Goal: Task Accomplishment & Management: Complete application form

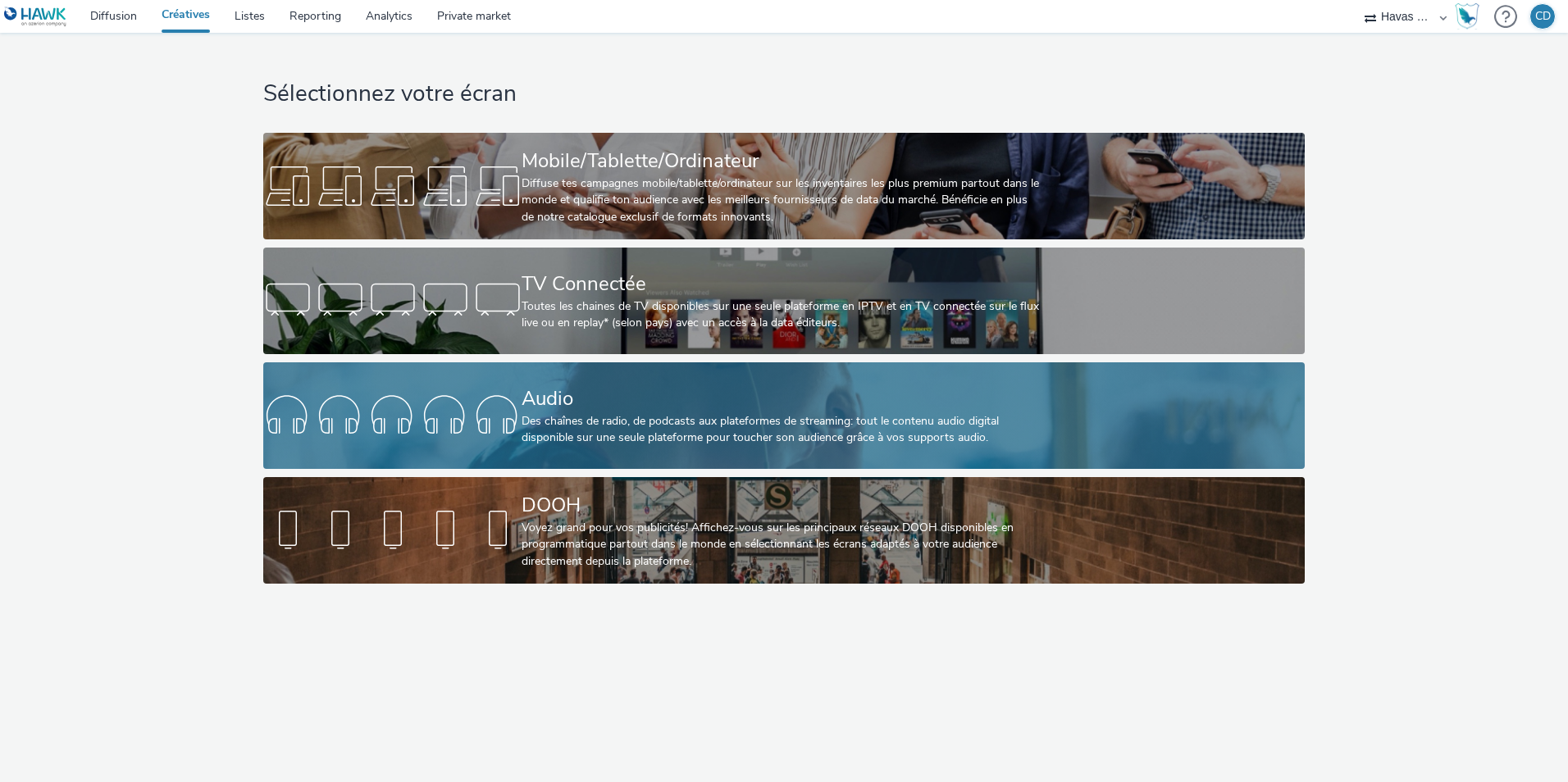
click at [733, 440] on div "Des chaînes de radio, de podcasts aux plateformes de streaming: tout le contenu…" at bounding box center [781, 430] width 518 height 34
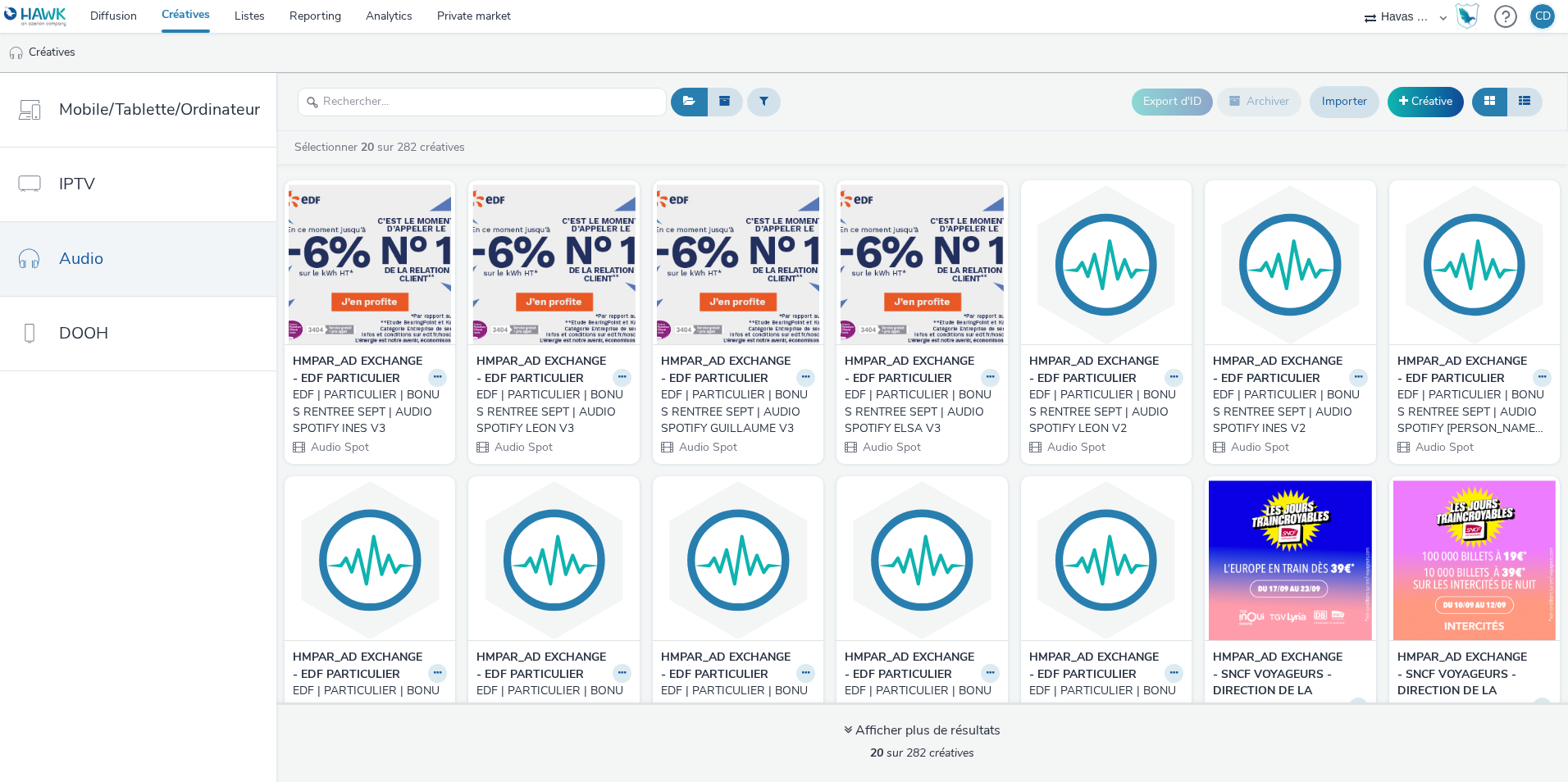
click at [371, 428] on div "EDF | PARTICULIER | BONUS RENTREE SEPT | AUDIO SPOTIFY INES V3" at bounding box center [366, 412] width 147 height 50
click at [440, 388] on button at bounding box center [437, 378] width 19 height 19
click at [428, 423] on link "Modifier" at bounding box center [386, 406] width 123 height 33
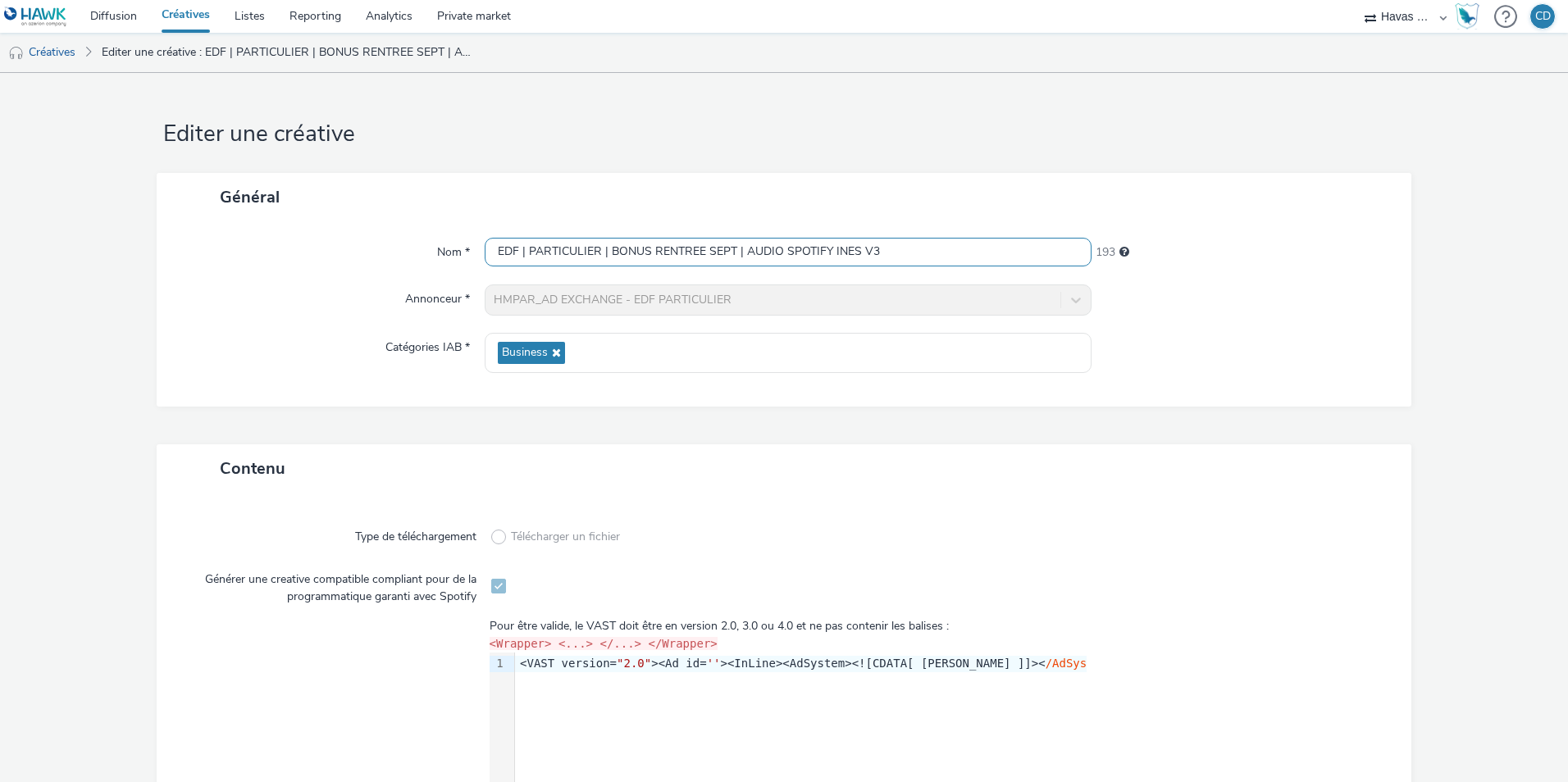
click at [766, 249] on input "EDF | PARTICULIER | BONUS RENTREE SEPT | AUDIO SPOTIFY INES V3" at bounding box center [788, 252] width 607 height 29
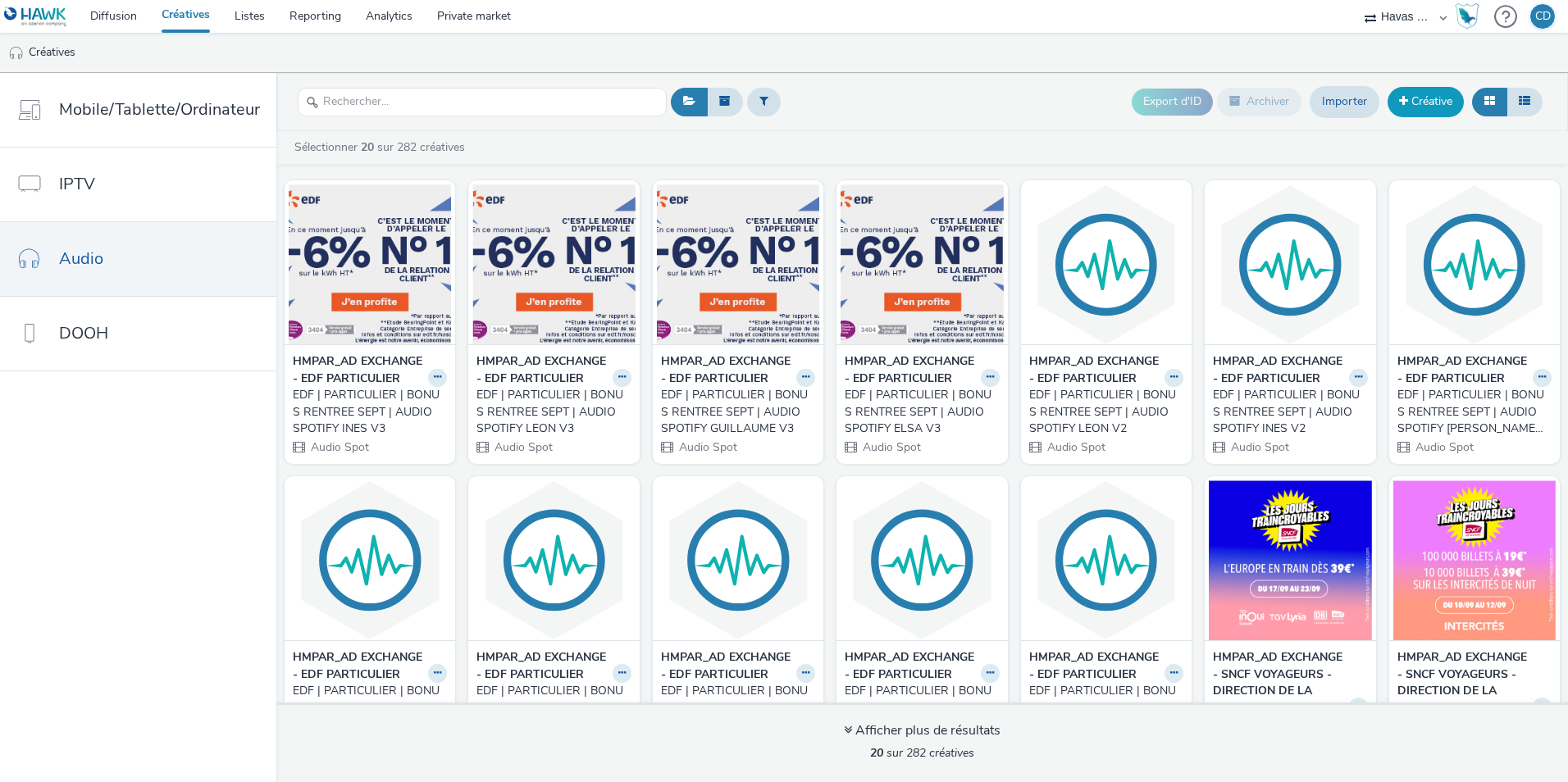
click at [1410, 111] on link "Créative" at bounding box center [1426, 101] width 77 height 29
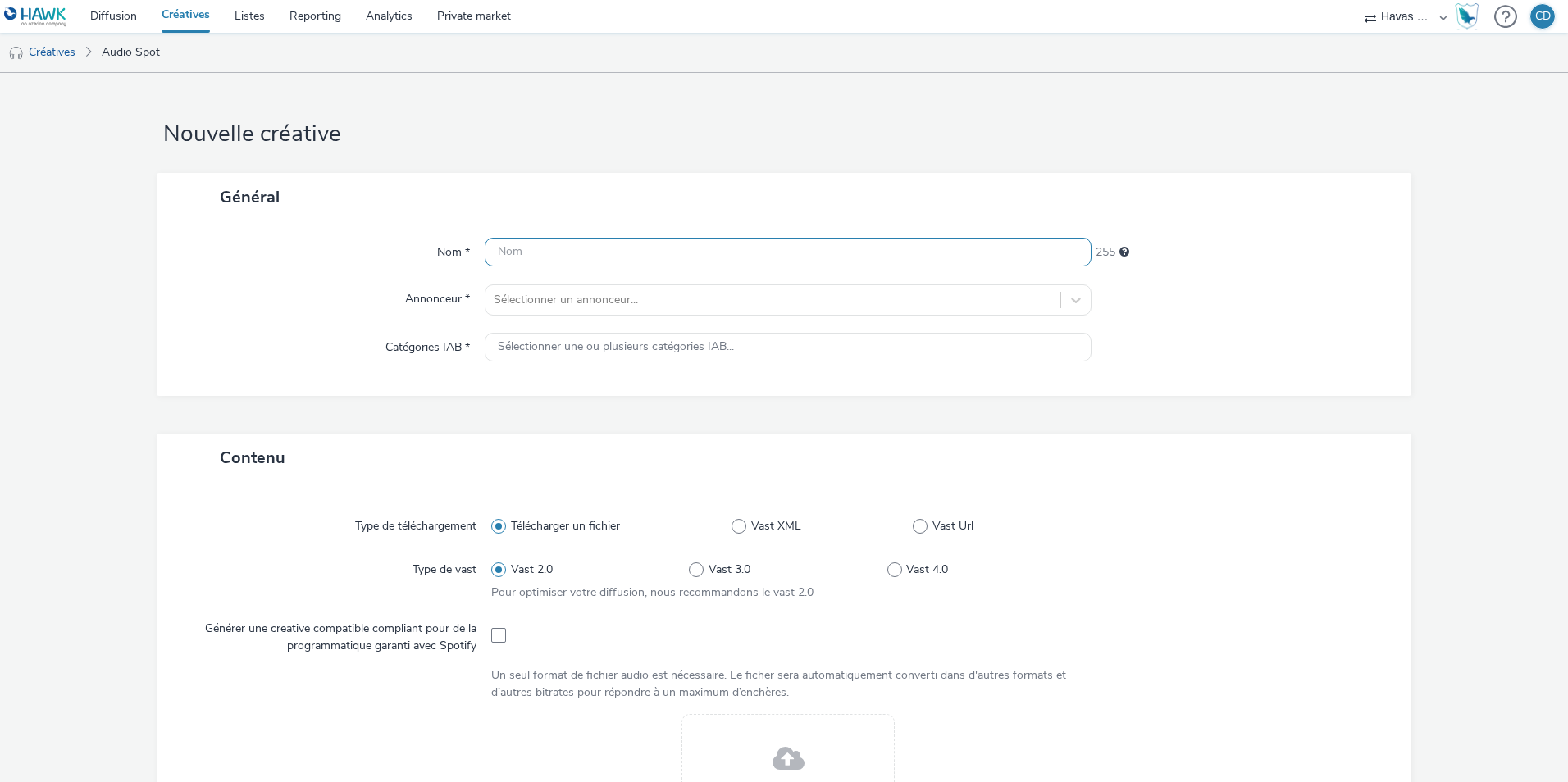
click at [668, 254] on input "text" at bounding box center [788, 252] width 607 height 29
paste input "EDF | PARTICULIER | BONUS RENTREE SEPT | AUDIO SPOTIFY INES V3"
drag, startPoint x: 728, startPoint y: 250, endPoint x: 606, endPoint y: 250, distance: 122.0
click at [606, 250] on input "EDF | PARTICULIER | BONUS RENTREE SEPT | AUDIO SPOTIFY INES V3" at bounding box center [788, 252] width 607 height 29
click at [851, 252] on input "EDF | PARTICULIER | POMPE A CHALEUR OCT | AUDIO SPOTIFY INES V3" at bounding box center [788, 252] width 607 height 29
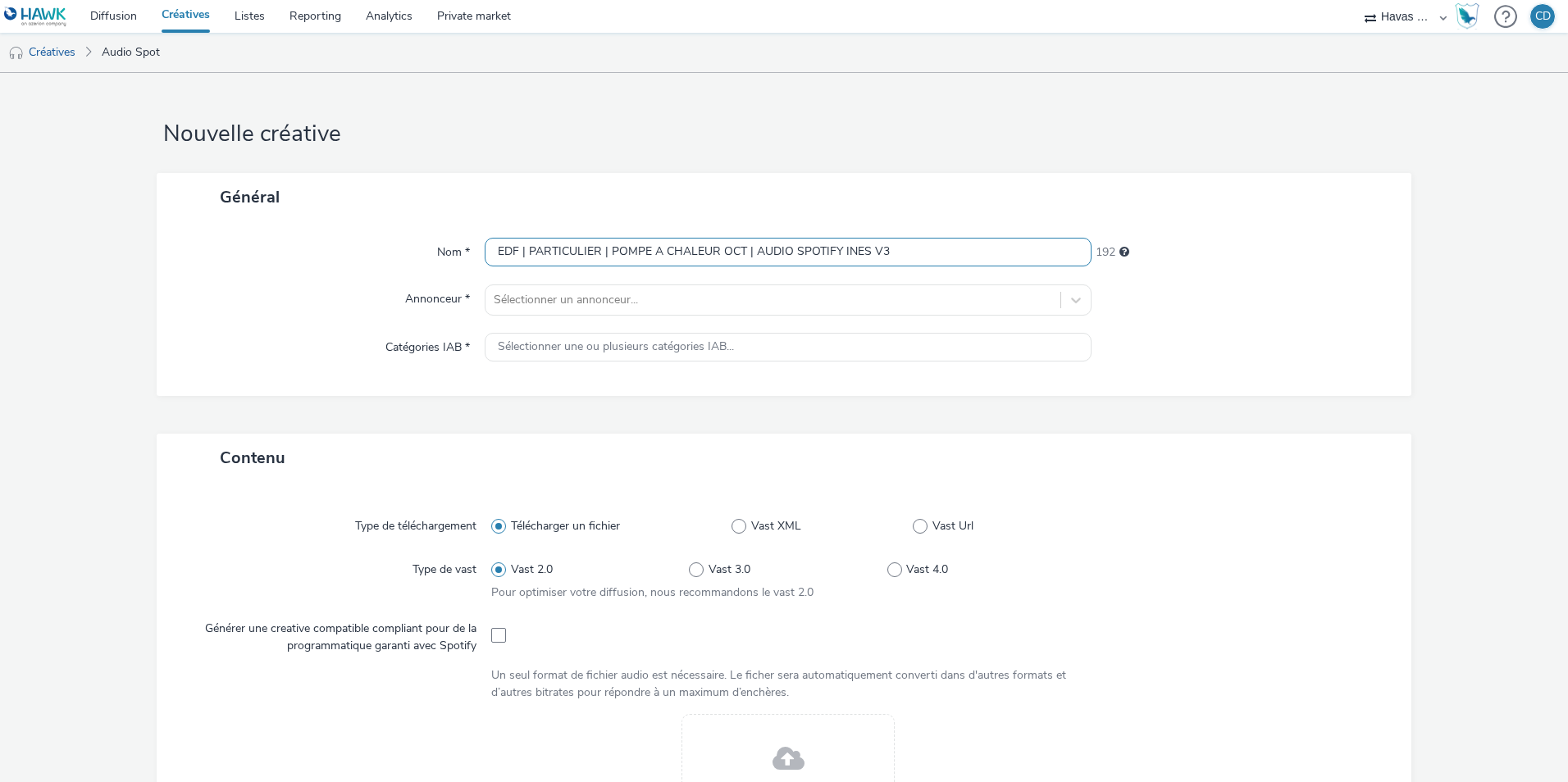
click at [851, 252] on input "EDF | PARTICULIER | POMPE A CHALEUR OCT | AUDIO SPOTIFY INES V3" at bounding box center [788, 252] width 607 height 29
click at [984, 251] on input "EDF | PARTICULIER | POMPE A CHALEUR OCT | AUDIO SPOTIFY DEDICACEV3" at bounding box center [788, 252] width 607 height 29
type input "EDF | PARTICULIER | POMPE A CHALEUR OCT | AUDIO SPOTIFY DEDICACE"
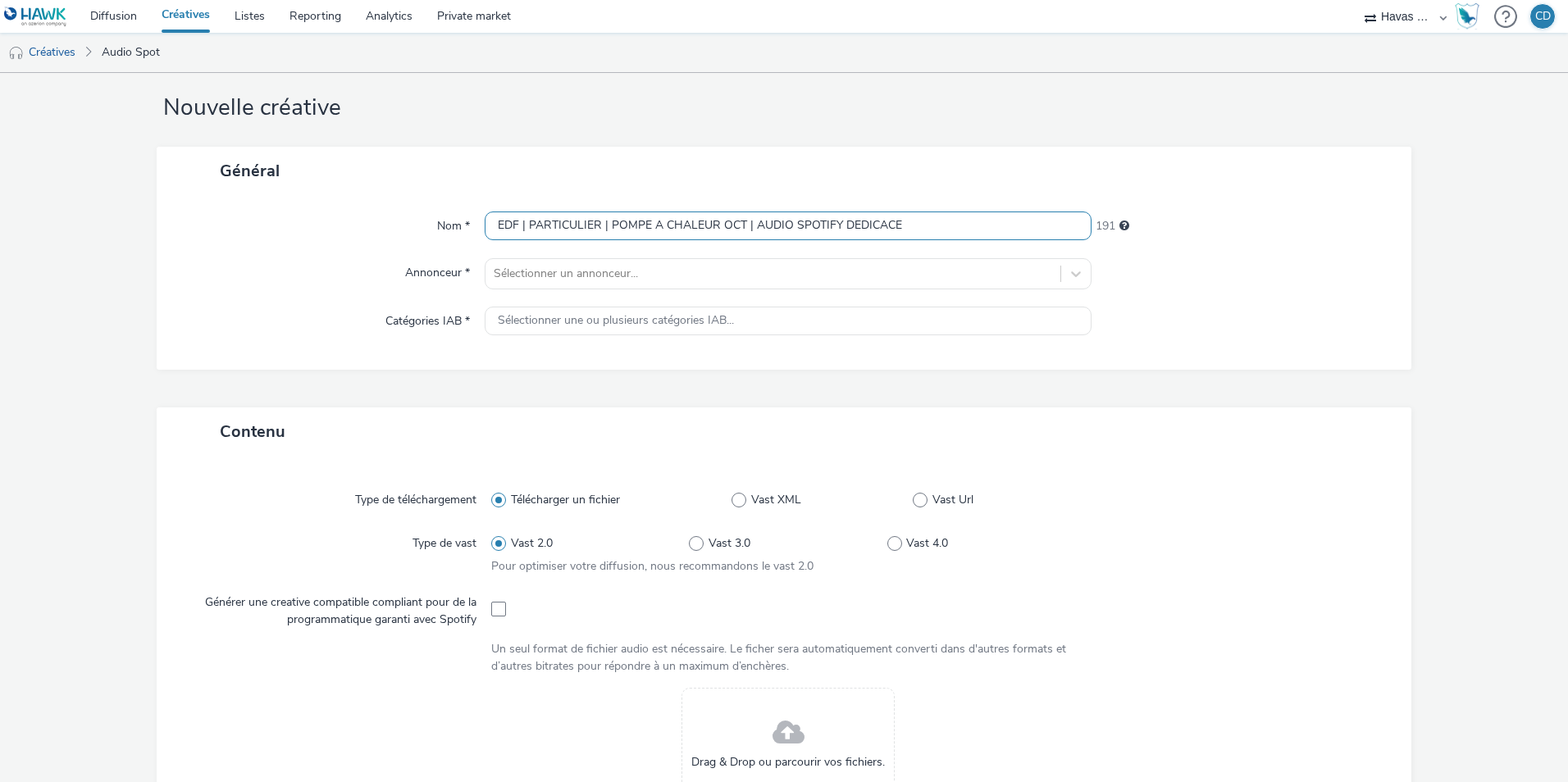
scroll to position [27, 0]
click at [871, 279] on div at bounding box center [772, 273] width 558 height 19
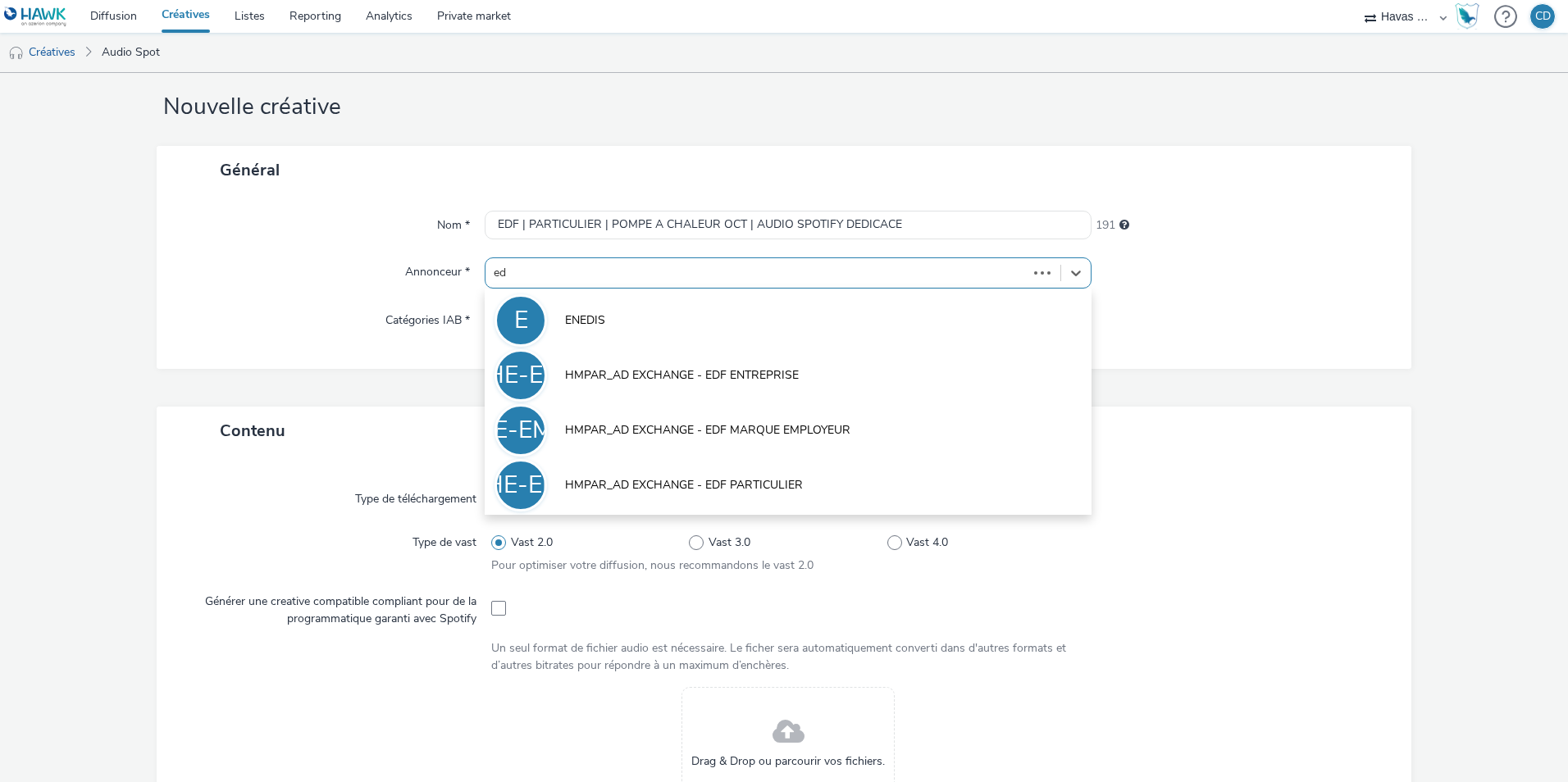
type input "edf"
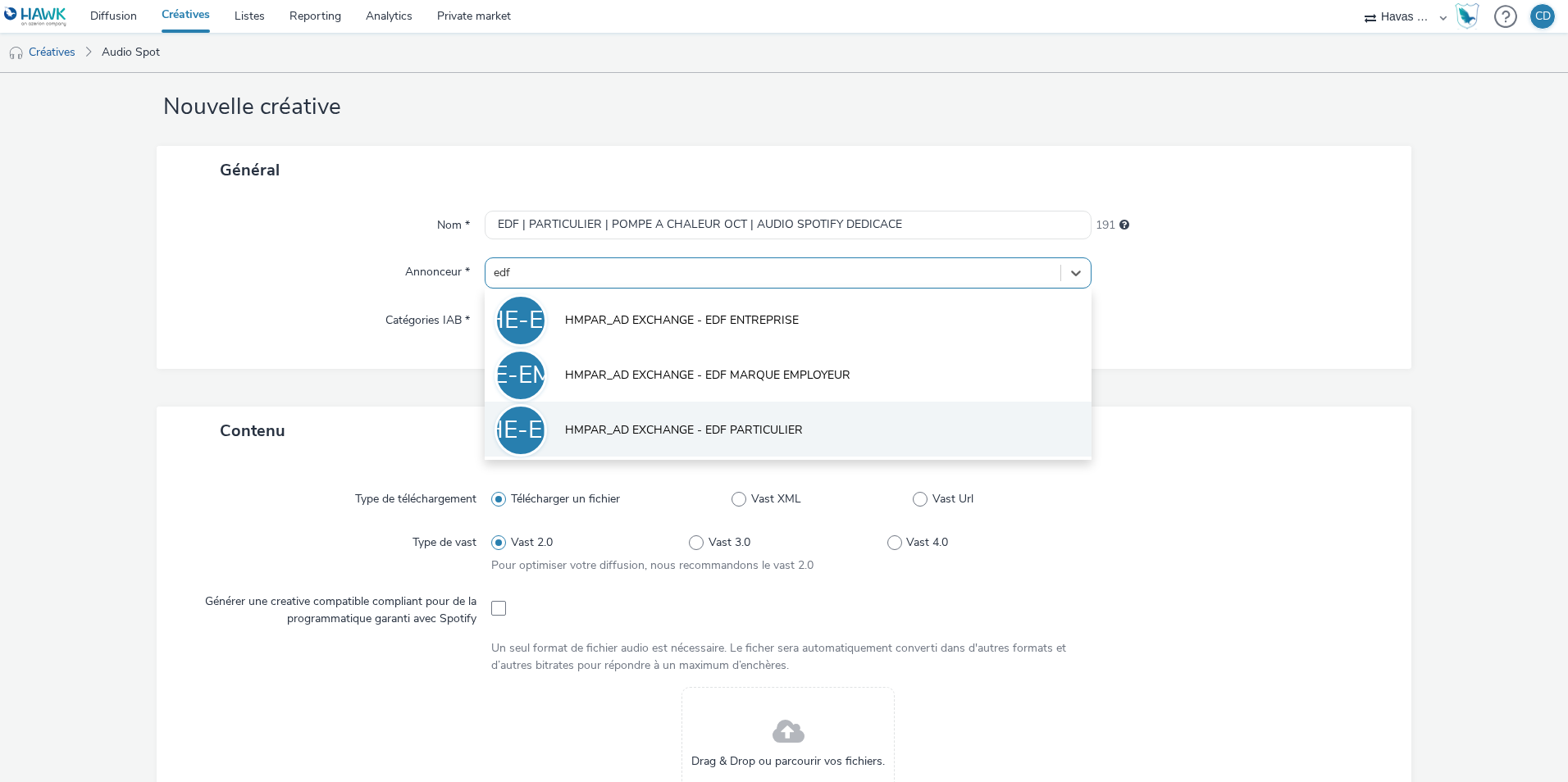
click at [780, 436] on span "HMPAR_AD EXCHANGE - EDF PARTICULIER" at bounding box center [684, 430] width 237 height 16
type input "[URL][DOMAIN_NAME]"
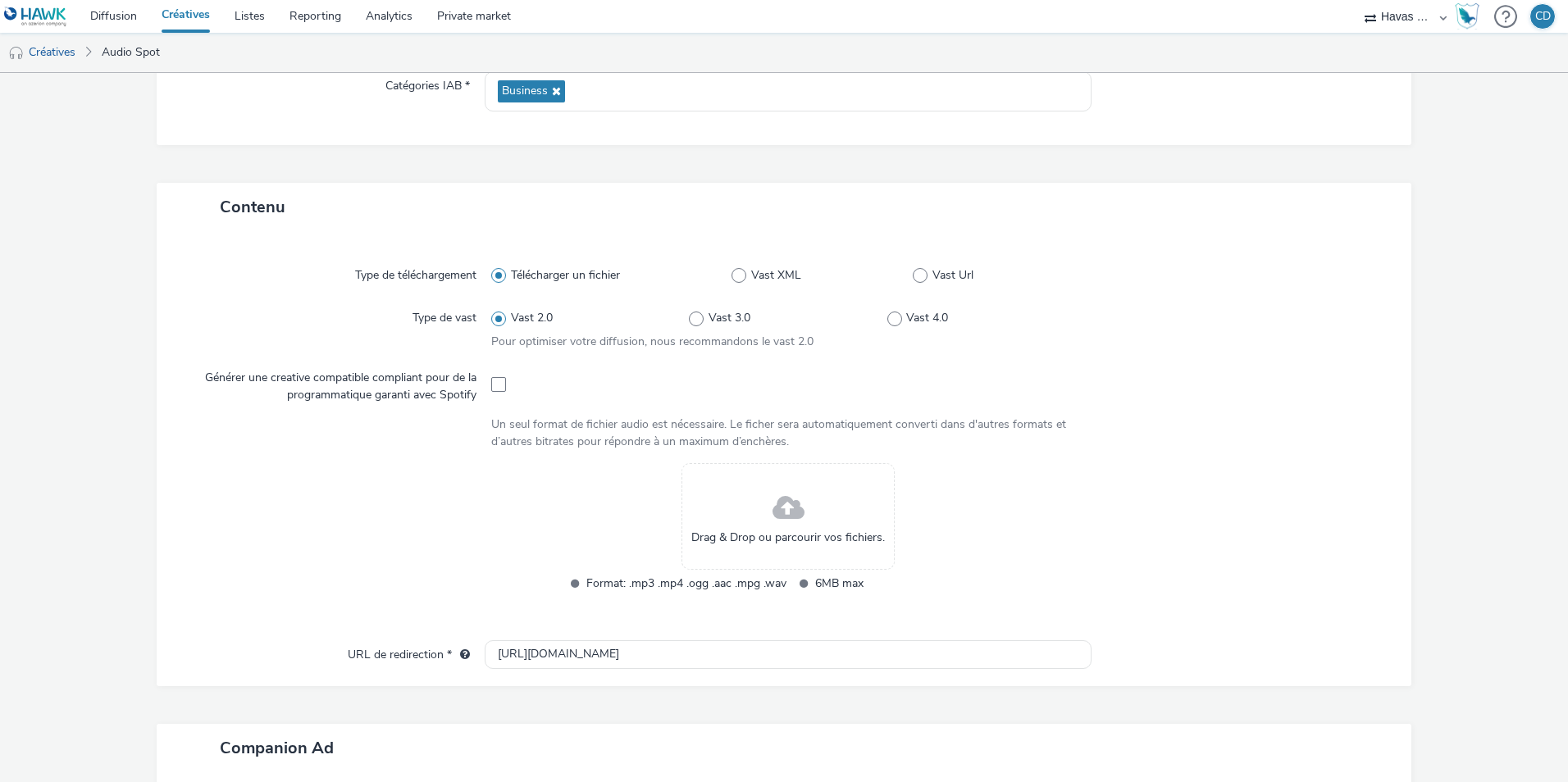
scroll to position [262, 0]
click at [498, 387] on span at bounding box center [499, 385] width 15 height 15
checkbox input "true"
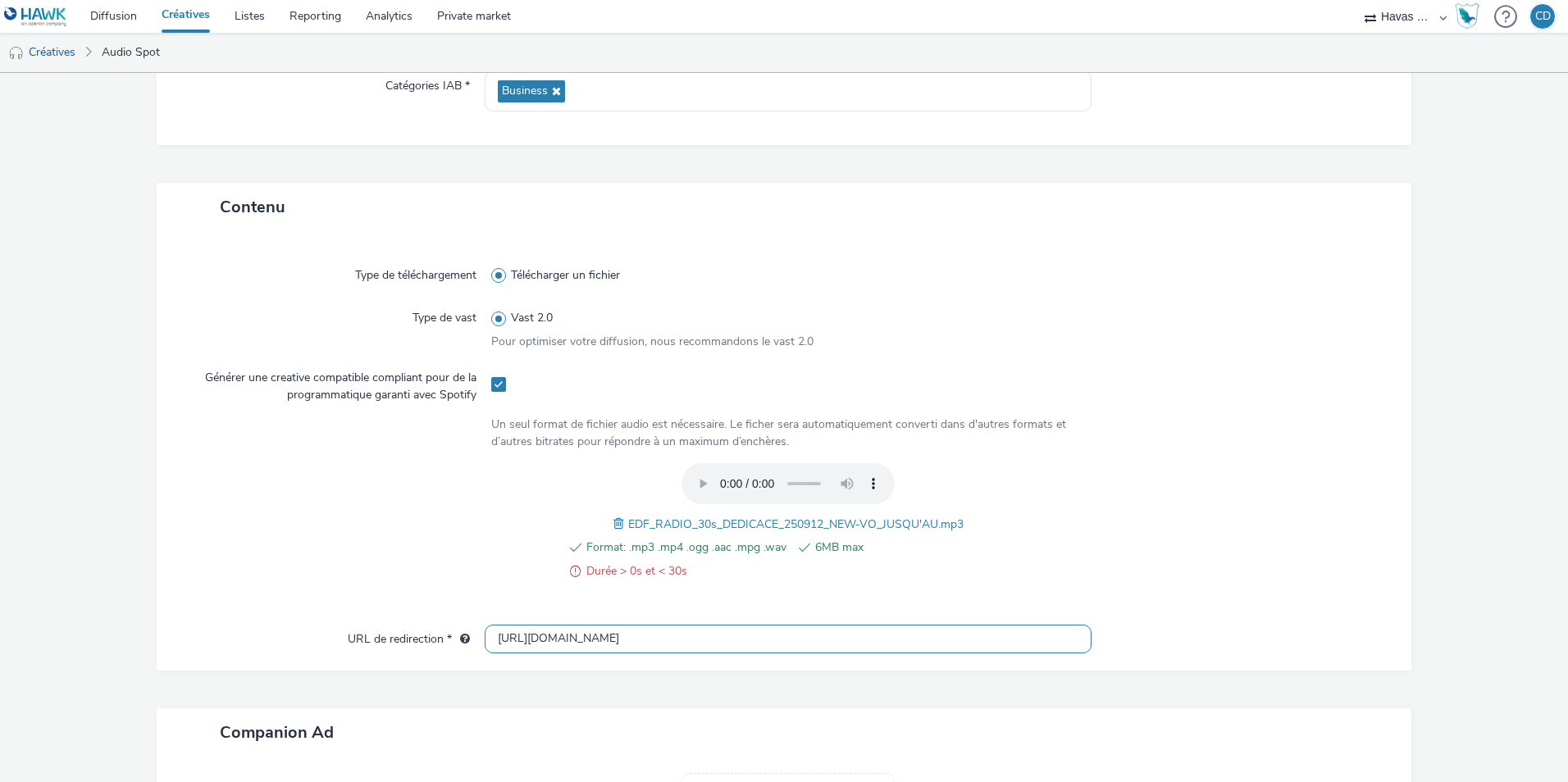
drag, startPoint x: 601, startPoint y: 643, endPoint x: 331, endPoint y: 675, distance: 271.9
click at [331, 675] on div "Contenu Type de téléchargement Télécharger un fichier Type de vast Vast 2.0 Pou…" at bounding box center [784, 580] width 1255 height 795
paste input "s://[DOMAIN_NAME][URL]"
click at [767, 642] on input "[URL][DOMAIN_NAME]" at bounding box center [788, 639] width 607 height 29
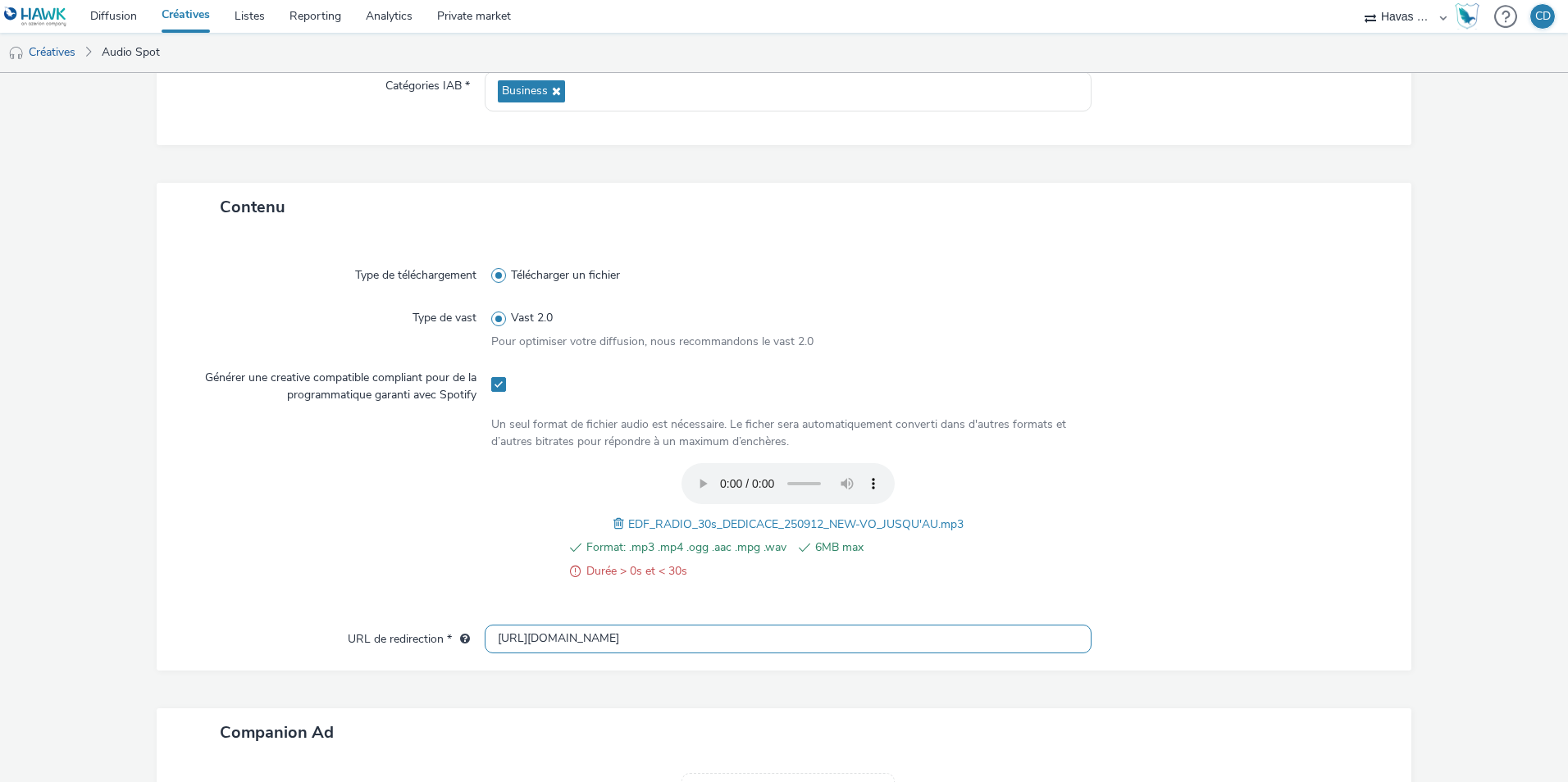
click at [767, 642] on input "[URL][DOMAIN_NAME]" at bounding box center [788, 639] width 607 height 29
type input "[URL][DOMAIN_NAME]"
click at [352, 523] on div at bounding box center [339, 530] width 305 height 136
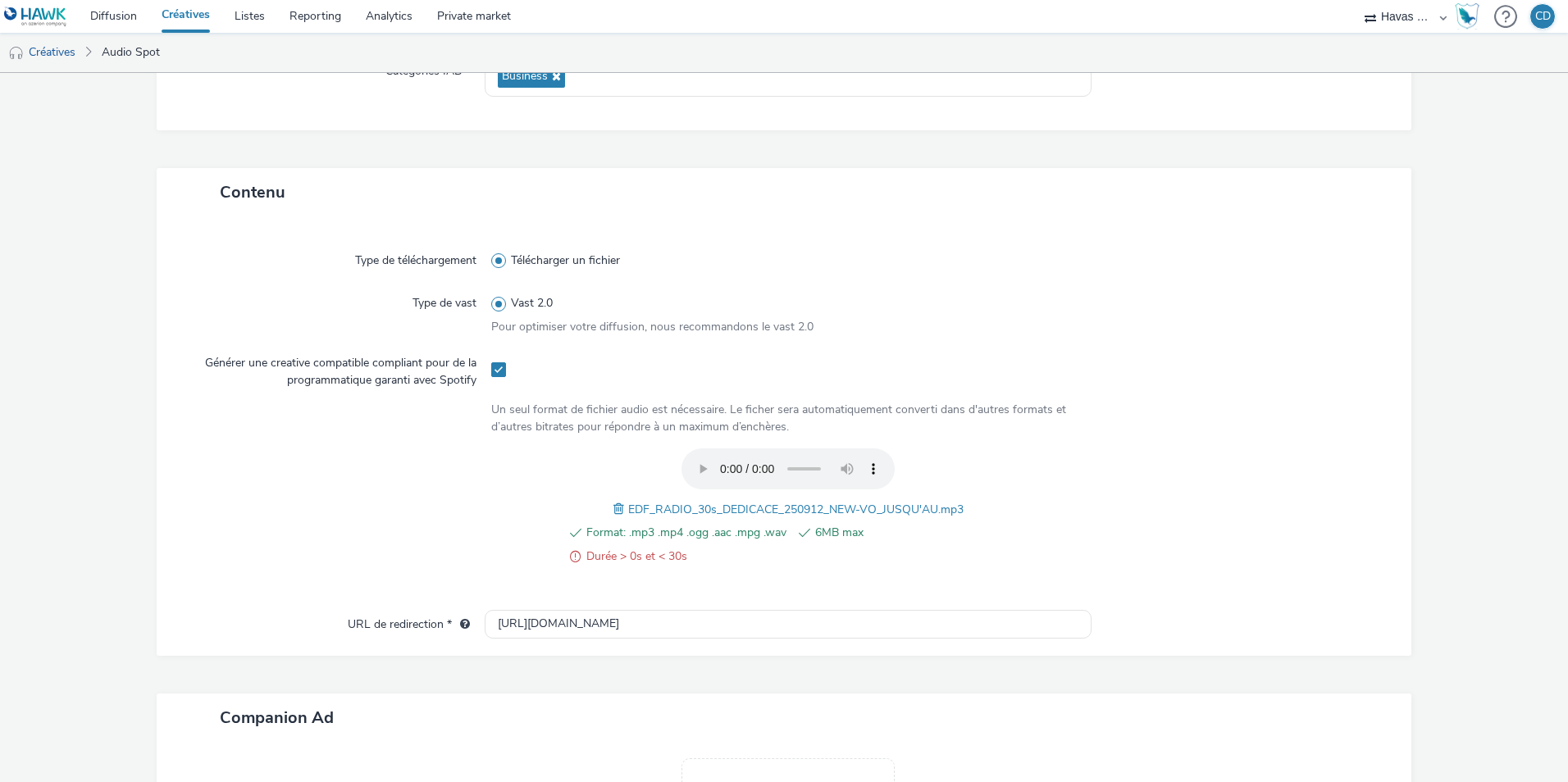
click at [570, 557] on span at bounding box center [575, 556] width 11 height 19
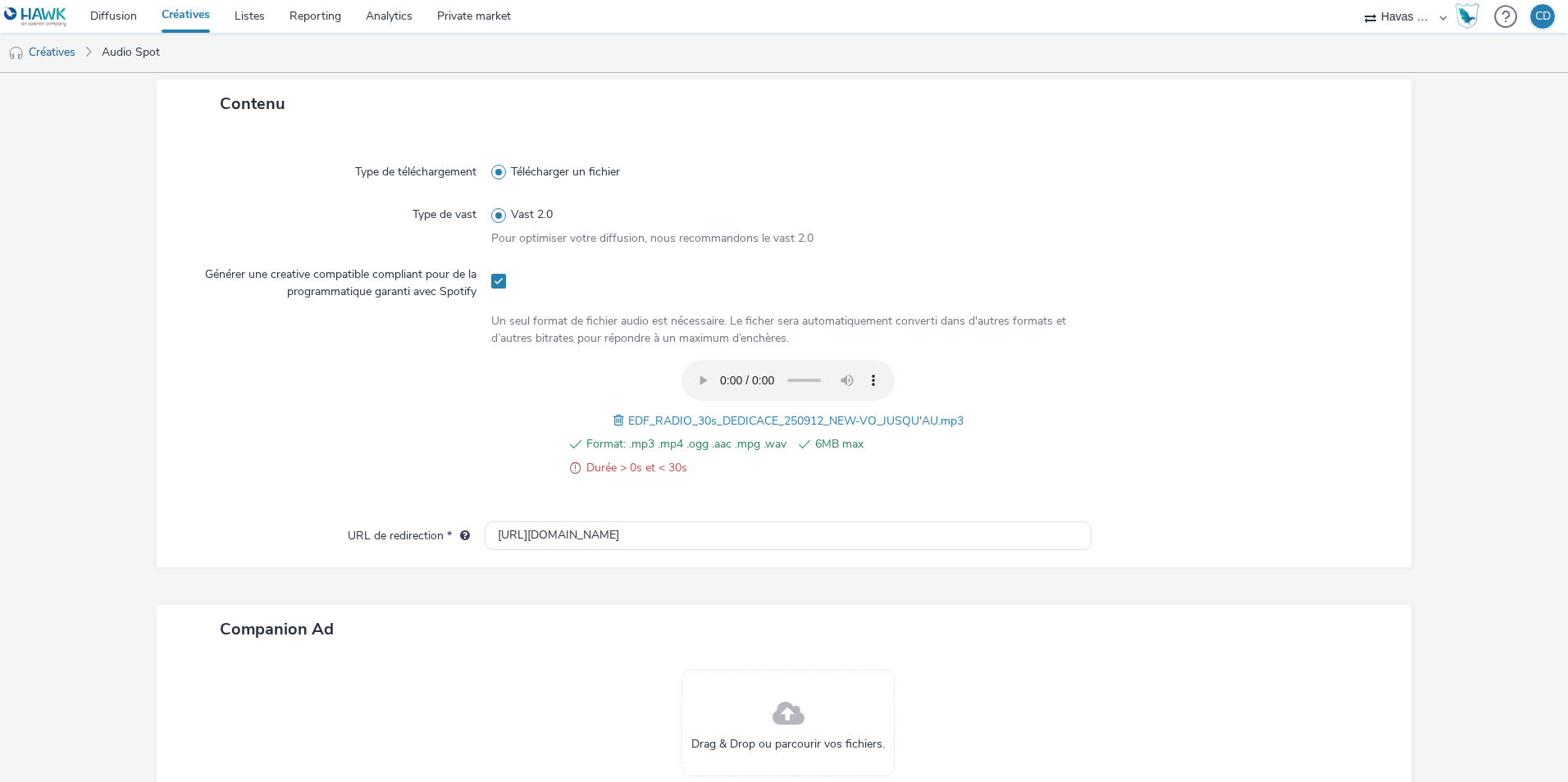
scroll to position [498, 0]
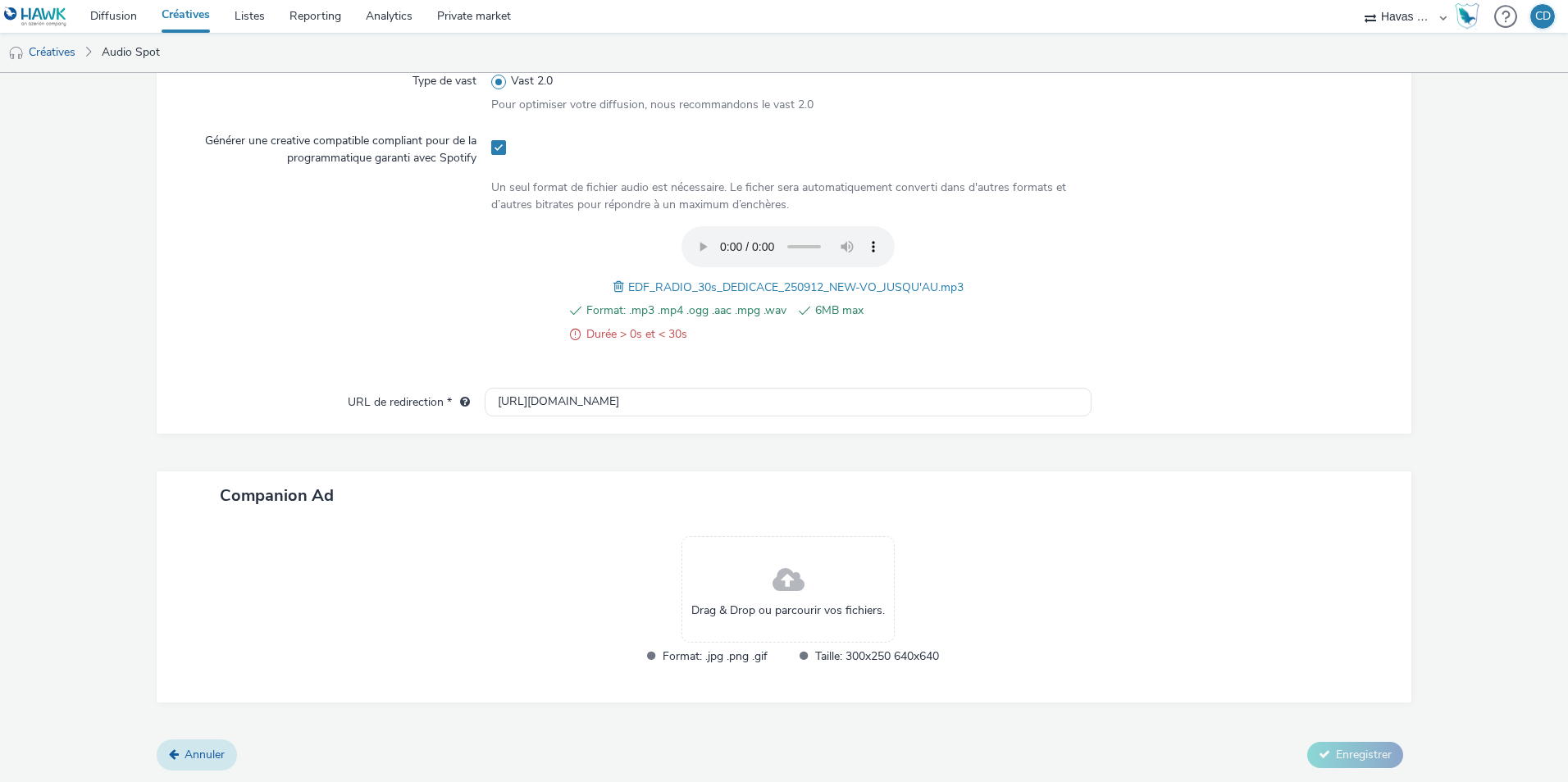
click at [186, 754] on span "Annuler" at bounding box center [205, 754] width 40 height 16
